Goal: Information Seeking & Learning: Learn about a topic

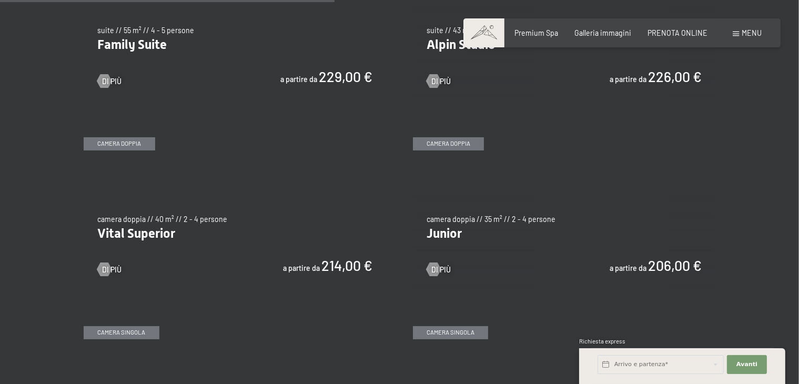
scroll to position [1263, 0]
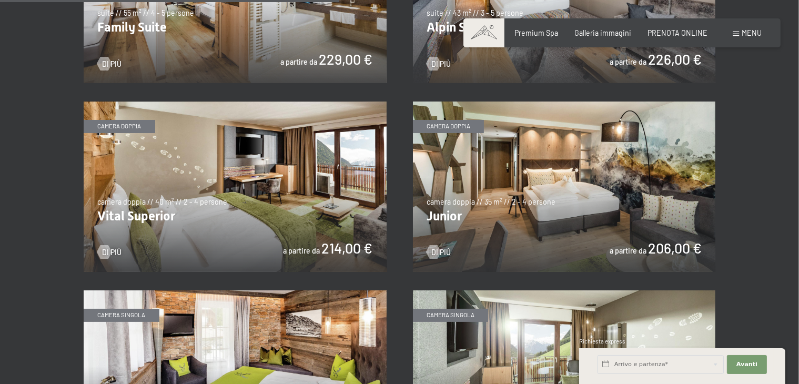
click at [312, 215] on img at bounding box center [235, 187] width 303 height 170
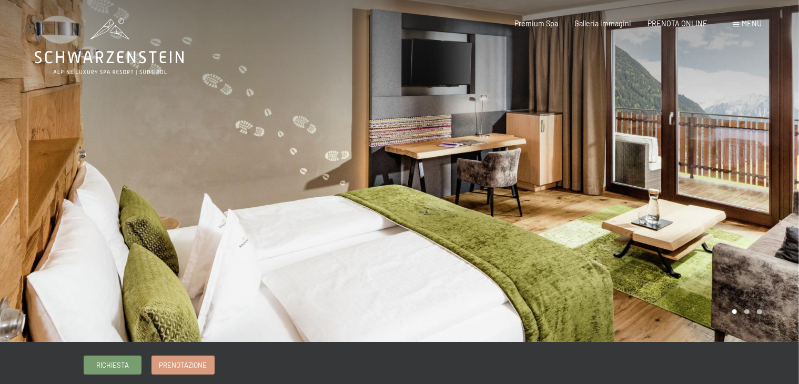
click at [712, 224] on div at bounding box center [600, 171] width 400 height 342
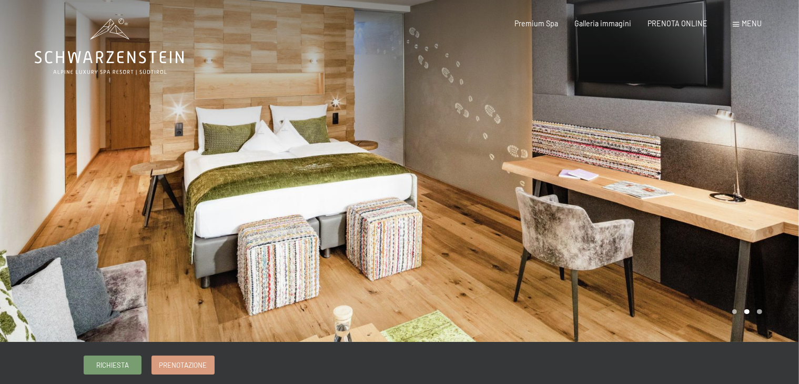
click at [709, 221] on div at bounding box center [600, 171] width 400 height 342
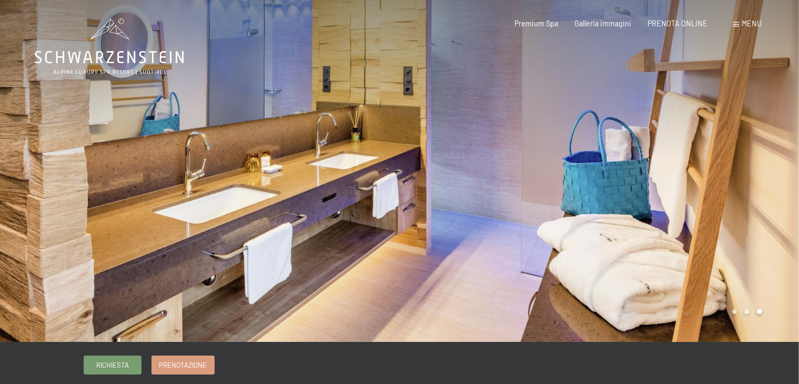
click at [709, 221] on div at bounding box center [600, 171] width 400 height 342
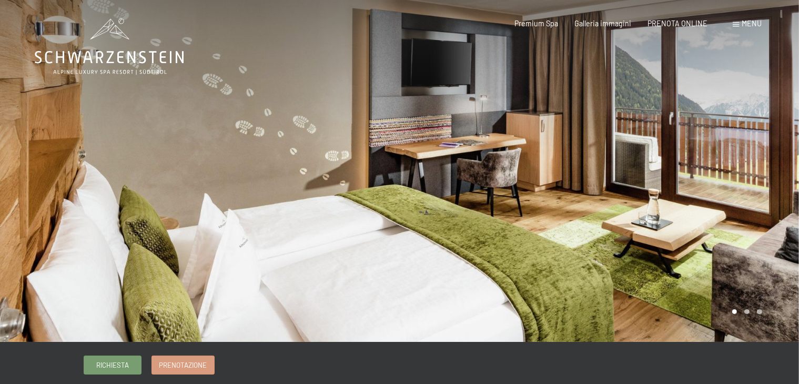
click at [709, 221] on div at bounding box center [600, 171] width 400 height 342
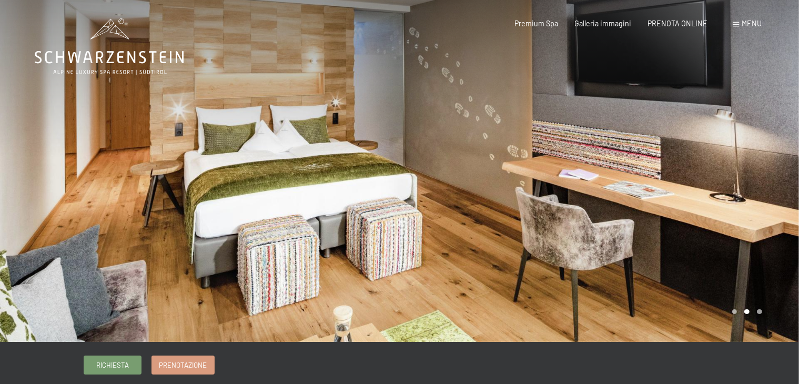
click at [740, 24] on div "Menu" at bounding box center [747, 23] width 29 height 11
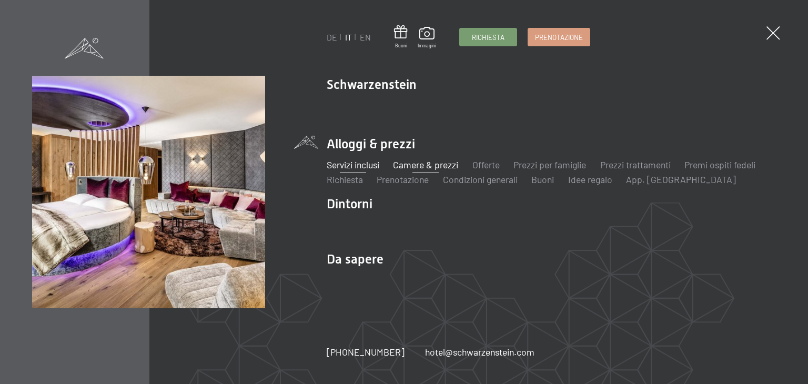
click at [338, 164] on link "Servizi inclusi" at bounding box center [353, 165] width 53 height 12
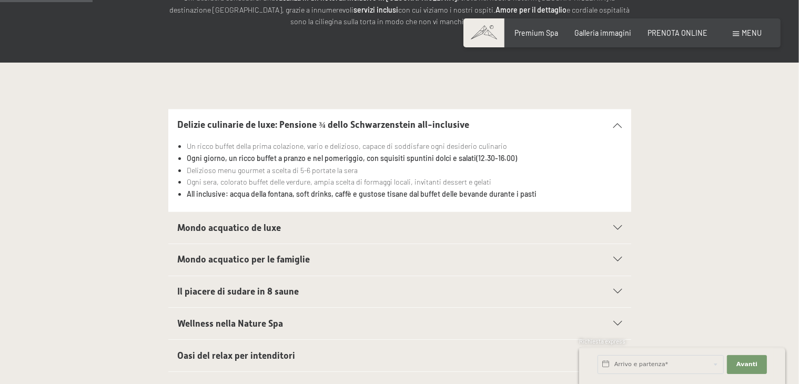
scroll to position [210, 0]
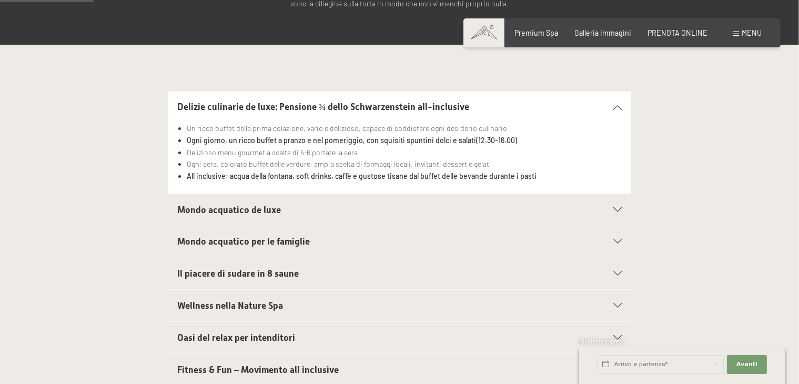
click at [616, 209] on icon at bounding box center [617, 210] width 8 height 5
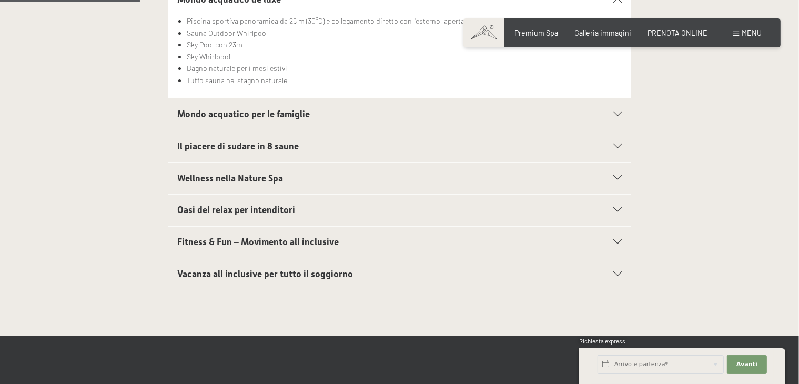
scroll to position [368, 0]
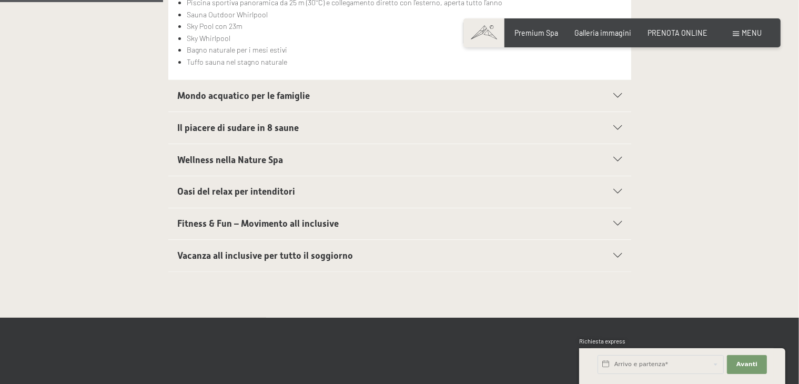
click at [613, 254] on icon at bounding box center [617, 256] width 8 height 5
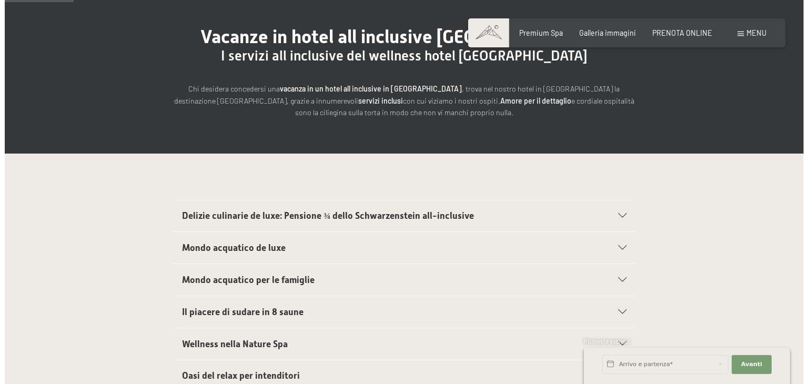
scroll to position [0, 0]
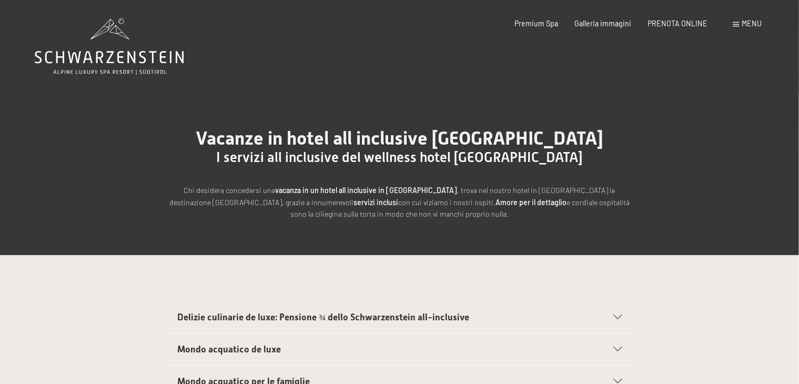
click at [736, 25] on span at bounding box center [736, 24] width 6 height 5
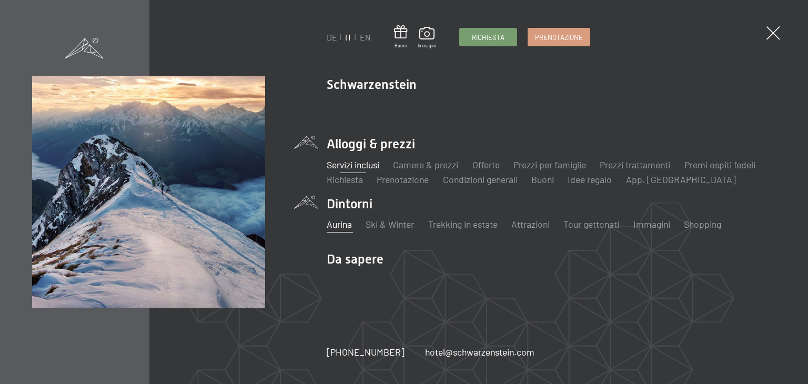
click at [343, 230] on link "Aurina" at bounding box center [339, 224] width 25 height 12
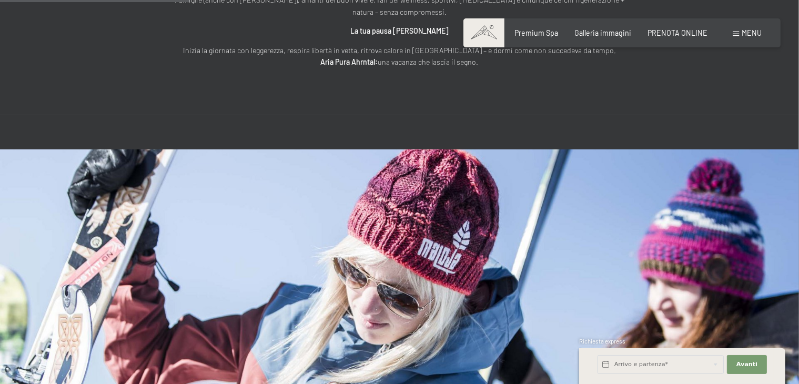
scroll to position [947, 0]
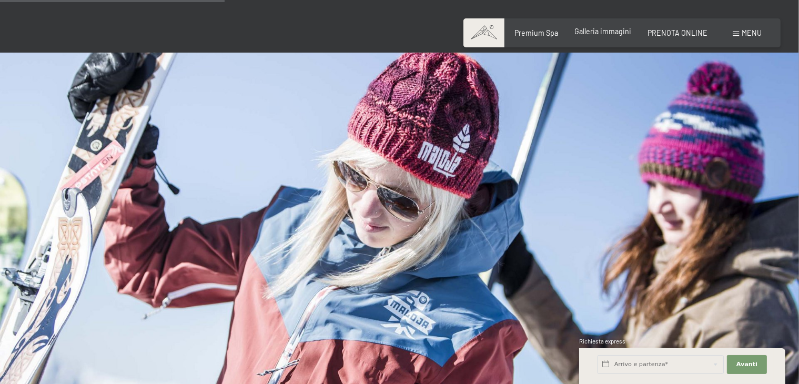
click at [593, 31] on span "Galleria immagini" at bounding box center [603, 31] width 57 height 9
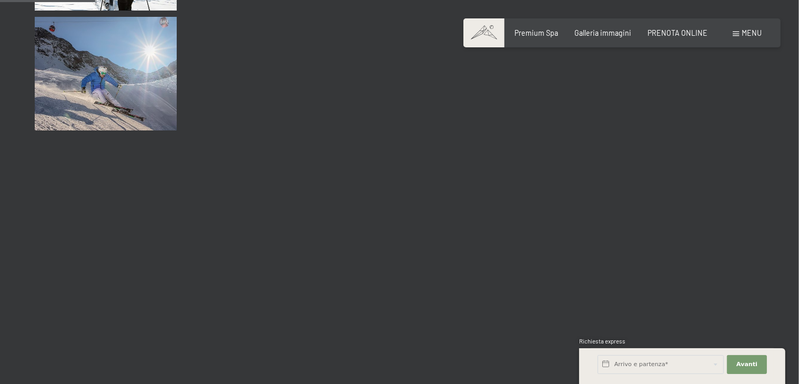
scroll to position [1368, 0]
